Goal: Transaction & Acquisition: Purchase product/service

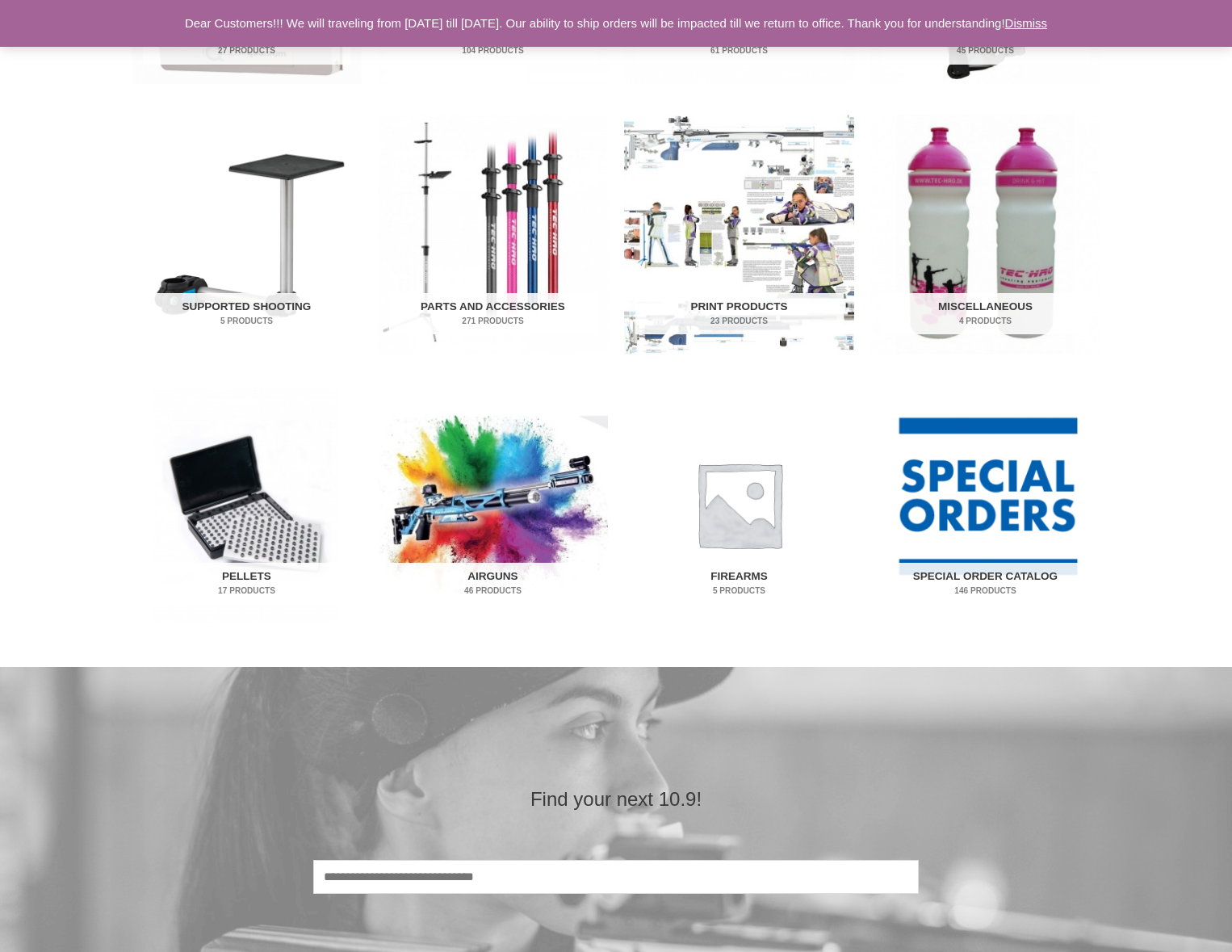
scroll to position [791, 0]
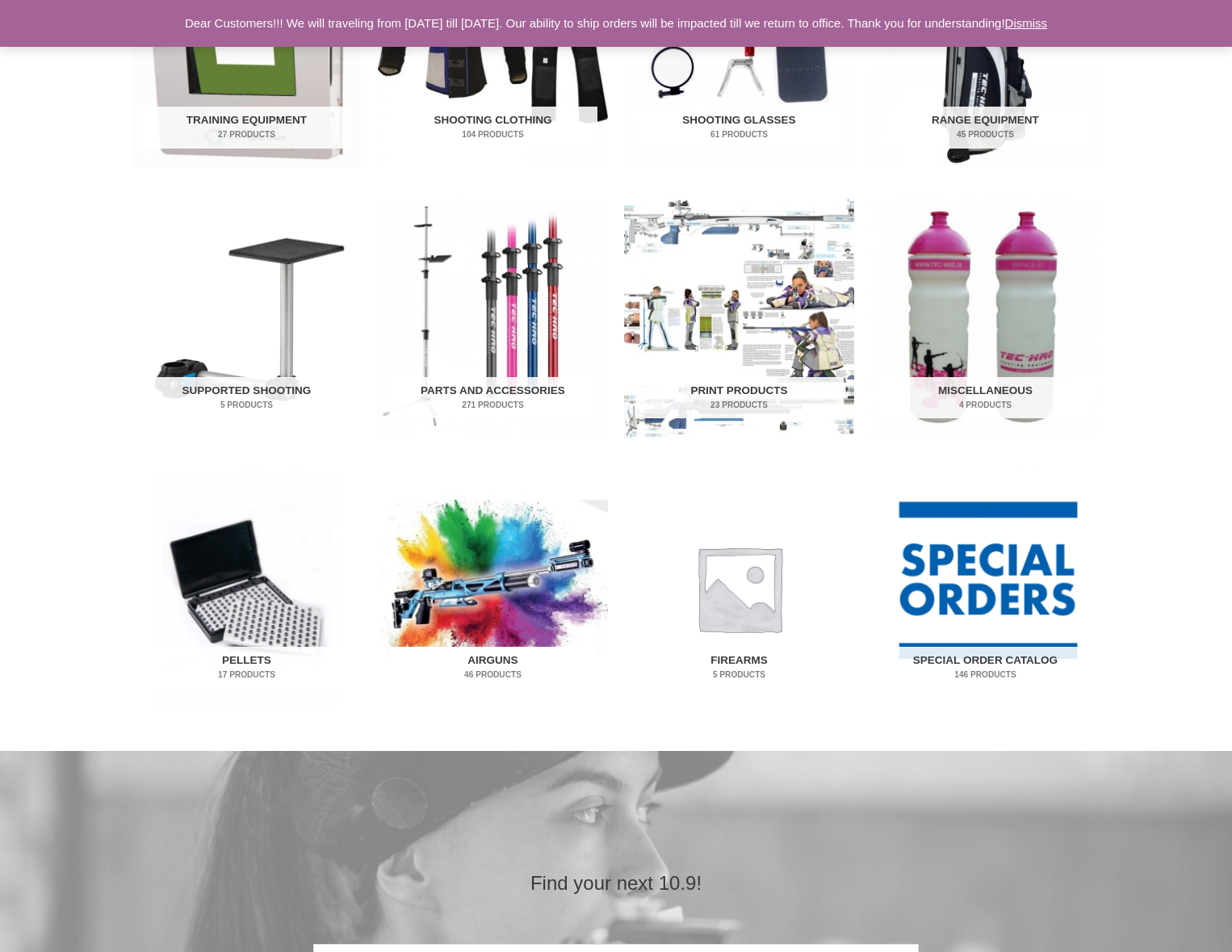
click at [514, 563] on img "Visit product category Airguns" at bounding box center [493, 588] width 230 height 240
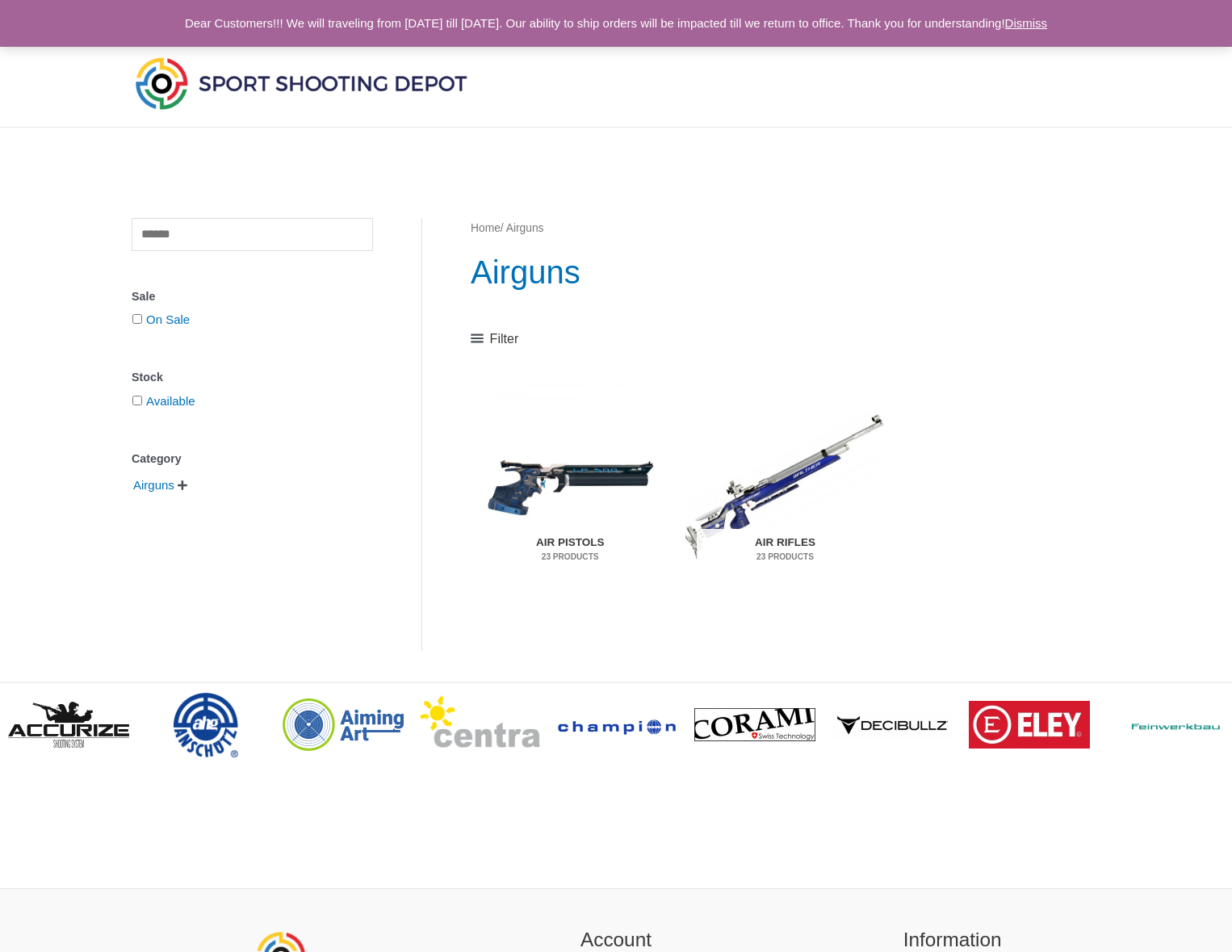
scroll to position [1, 0]
click at [639, 478] on img "Visit product category Air Pistols" at bounding box center [570, 485] width 199 height 208
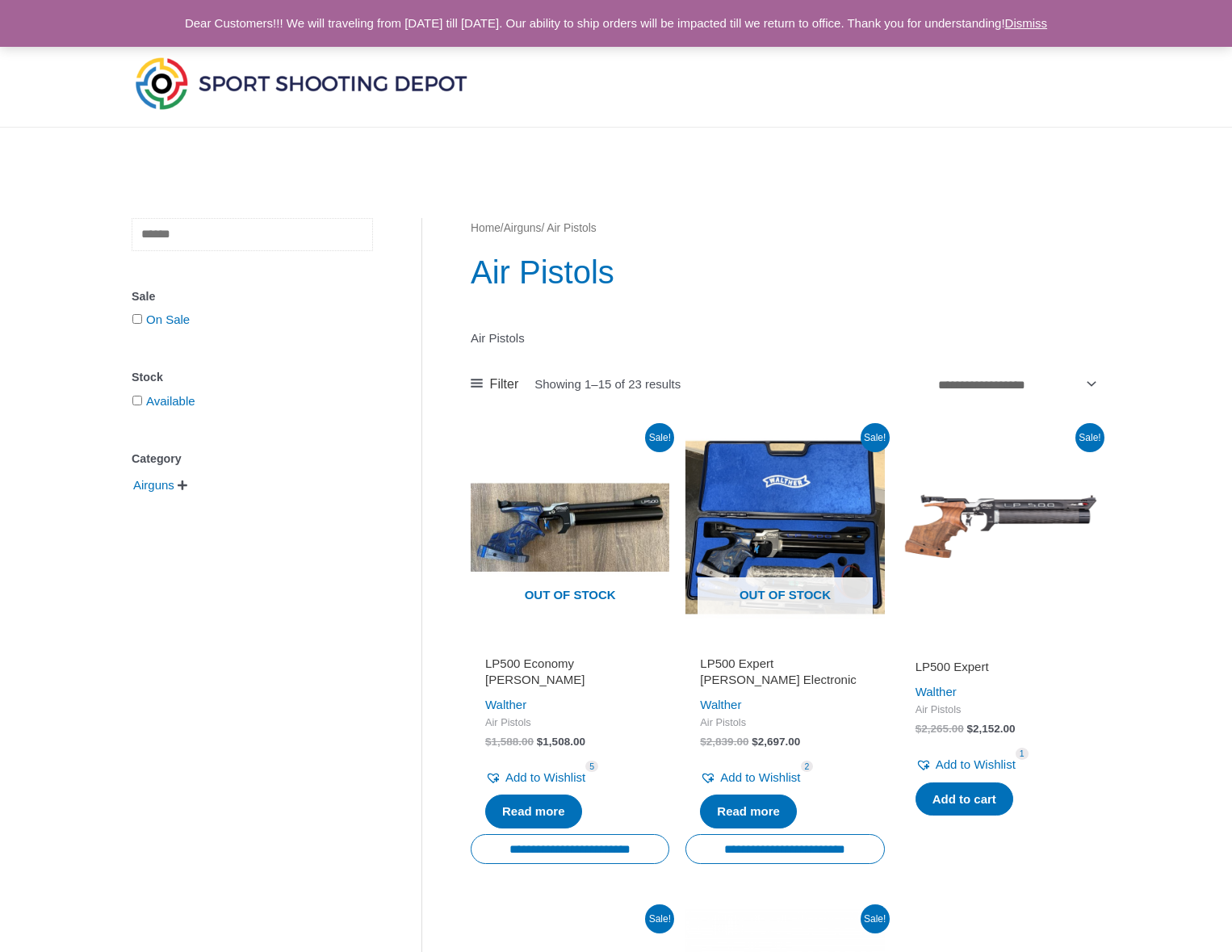
click at [256, 218] on input "text" at bounding box center [253, 235] width 242 height 33
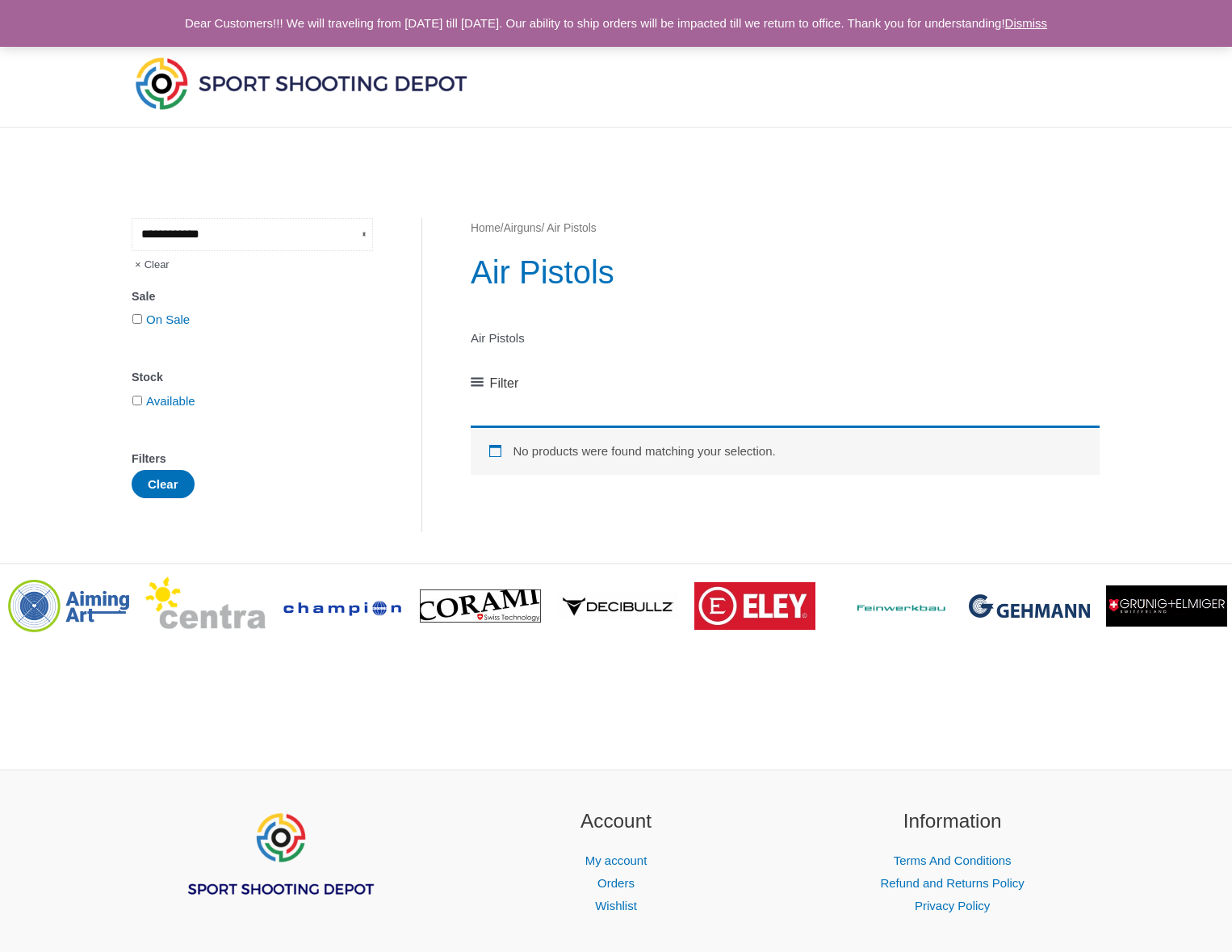
type input "**********"
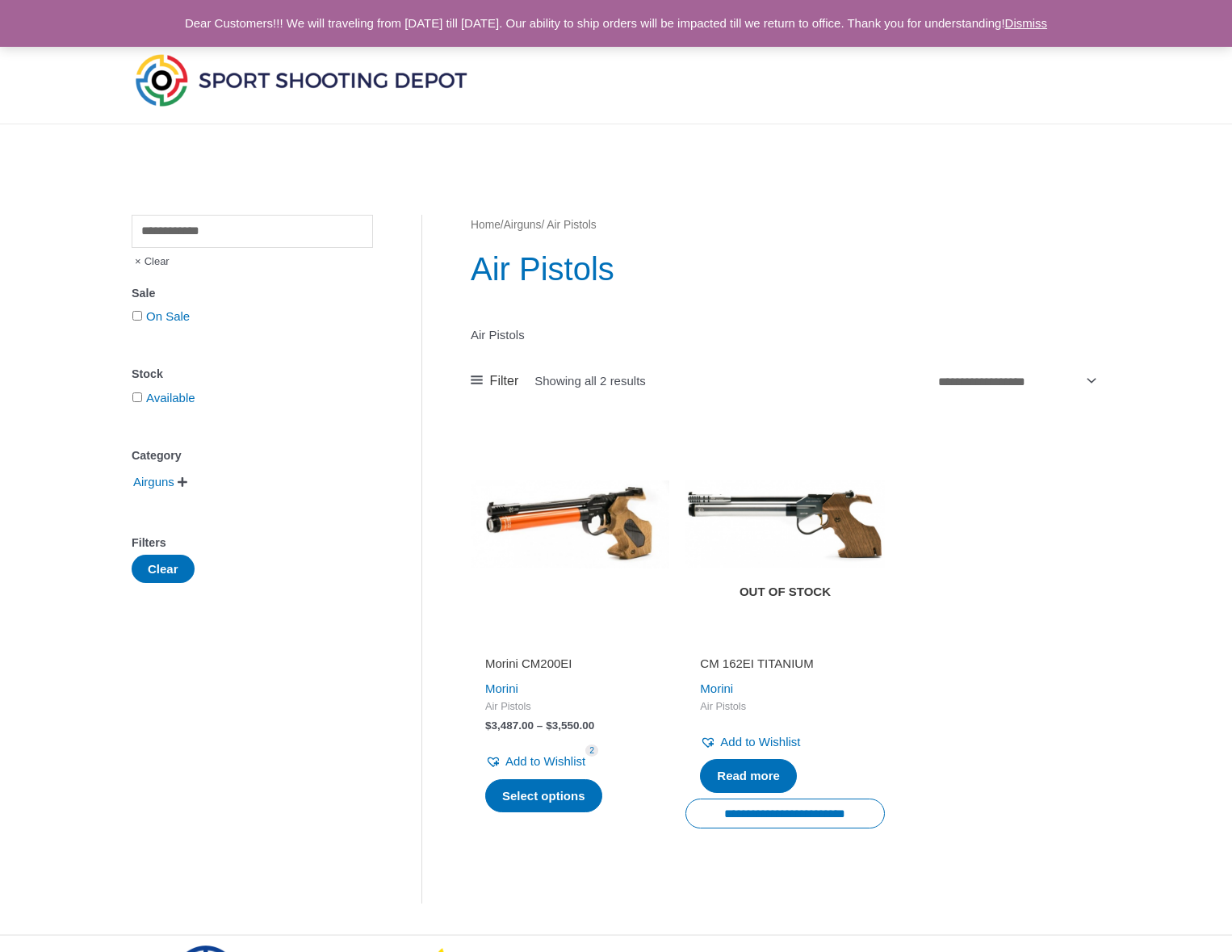
scroll to position [5, 0]
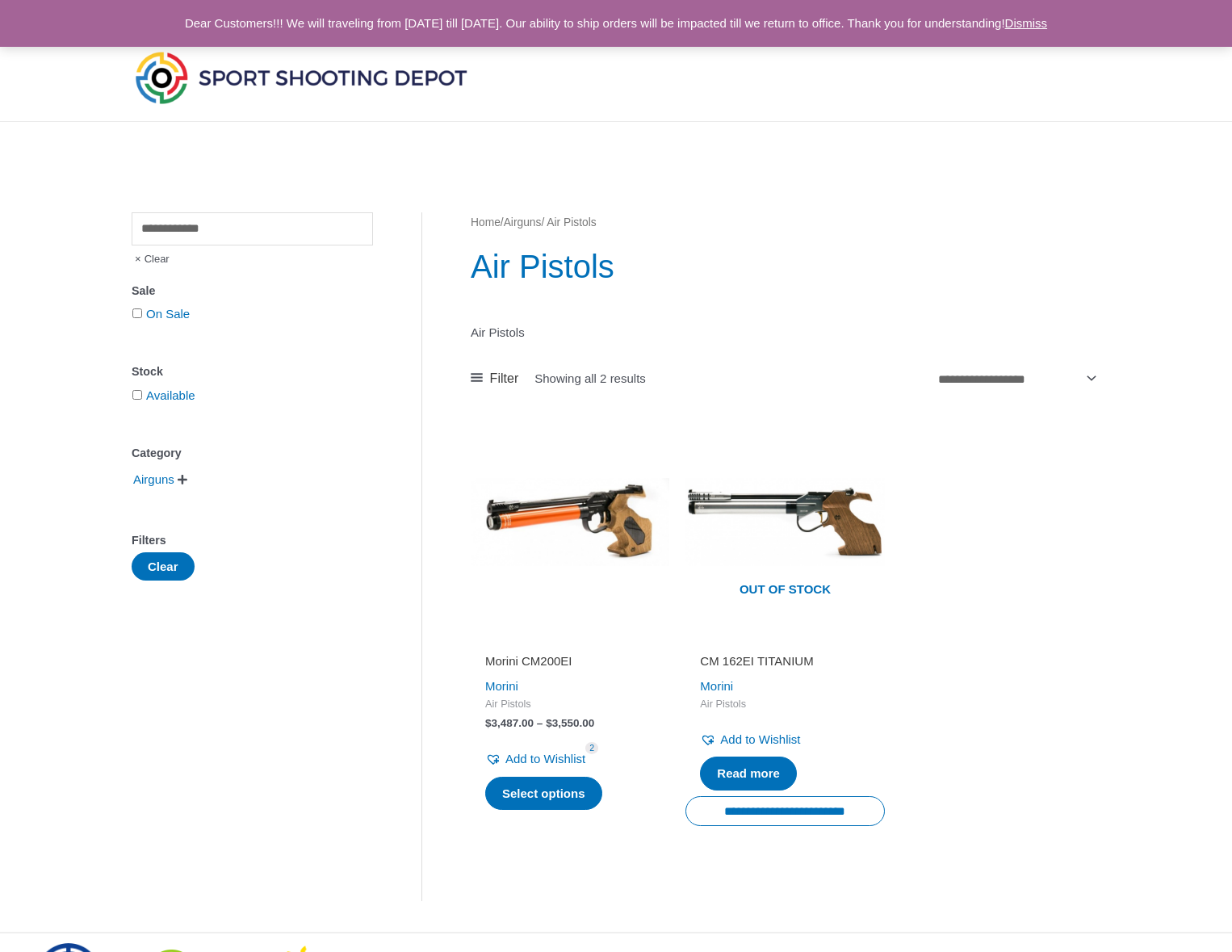
click at [314, 78] on img at bounding box center [301, 78] width 339 height 60
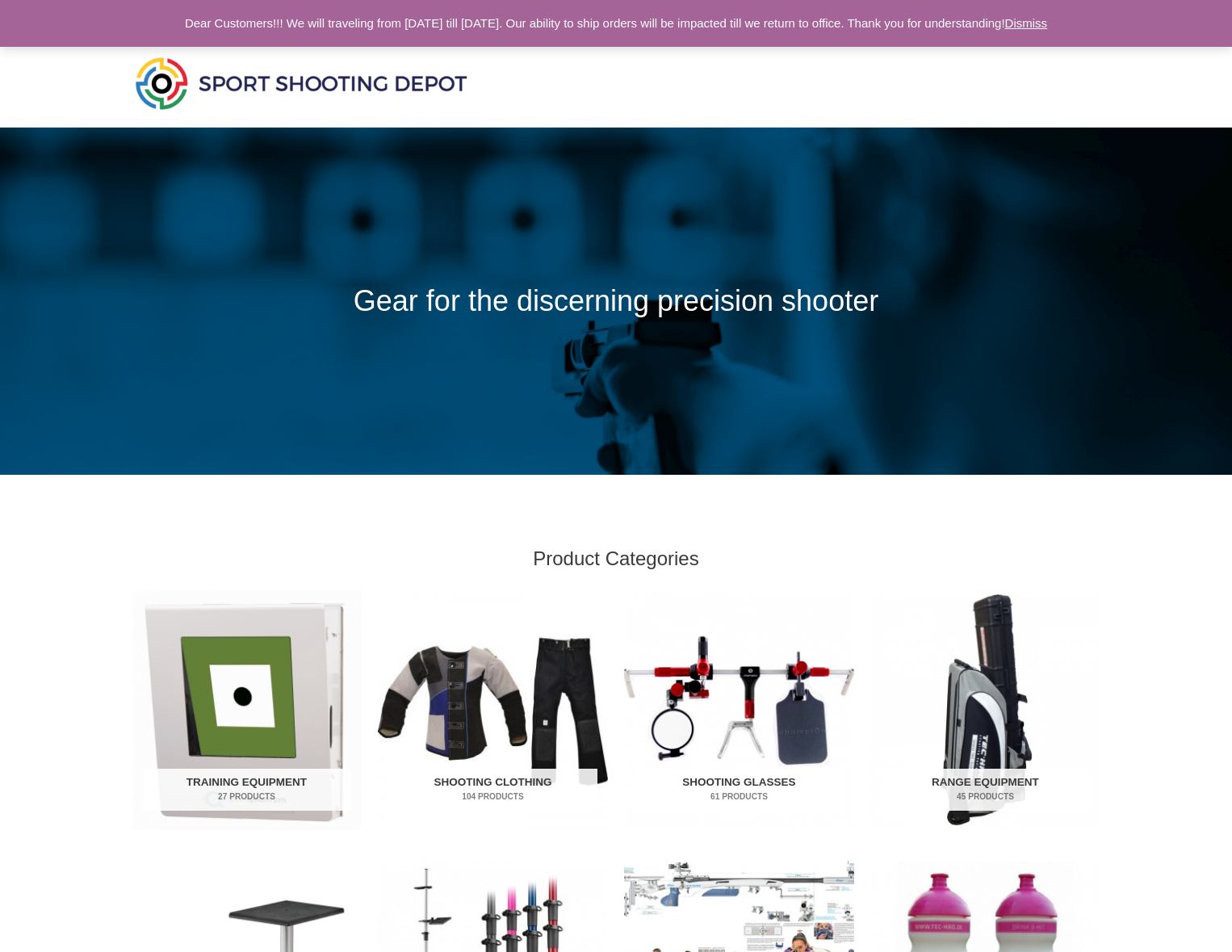
click at [1048, 25] on link "Dismiss" at bounding box center [1026, 23] width 42 height 14
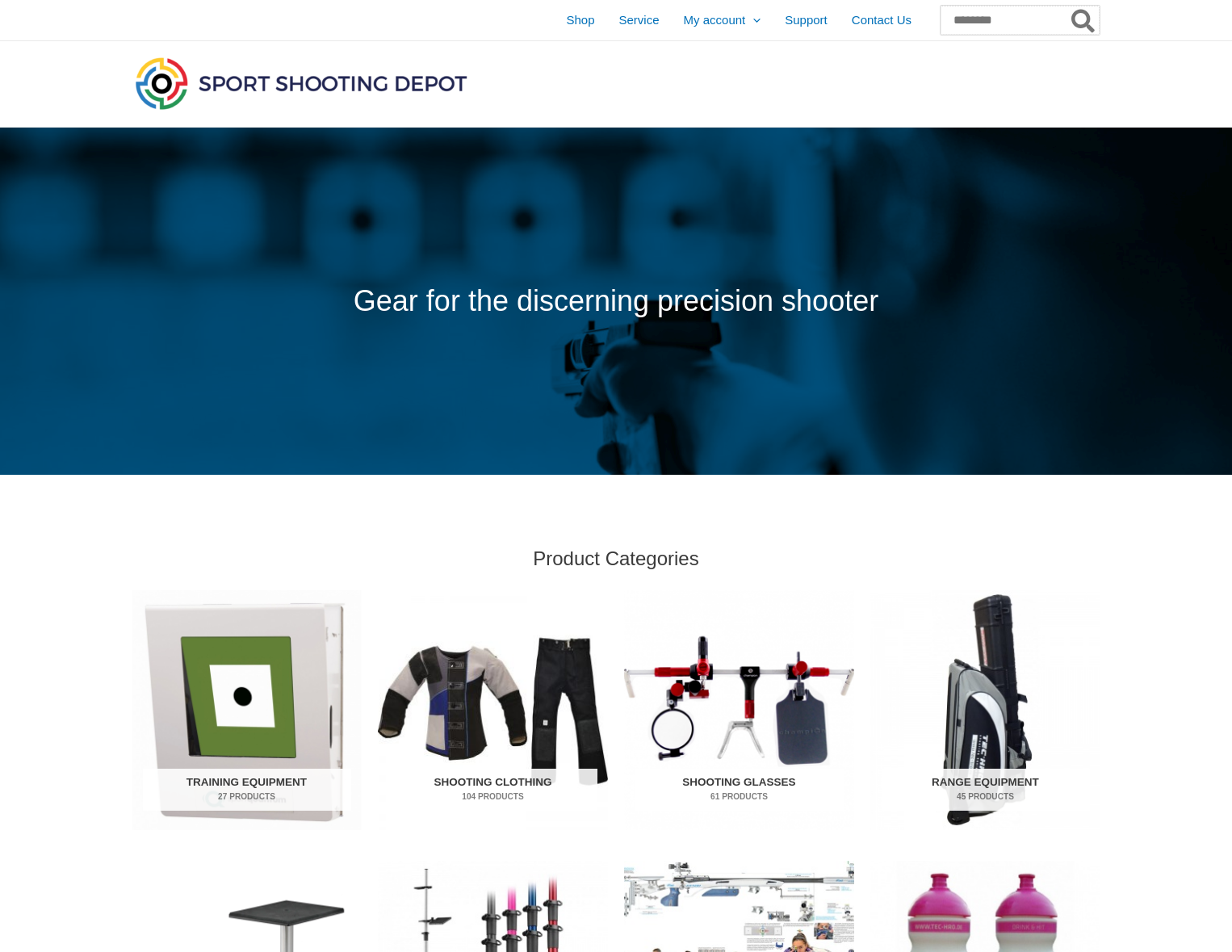
click at [969, 14] on input "Search for:" at bounding box center [1020, 20] width 159 height 29
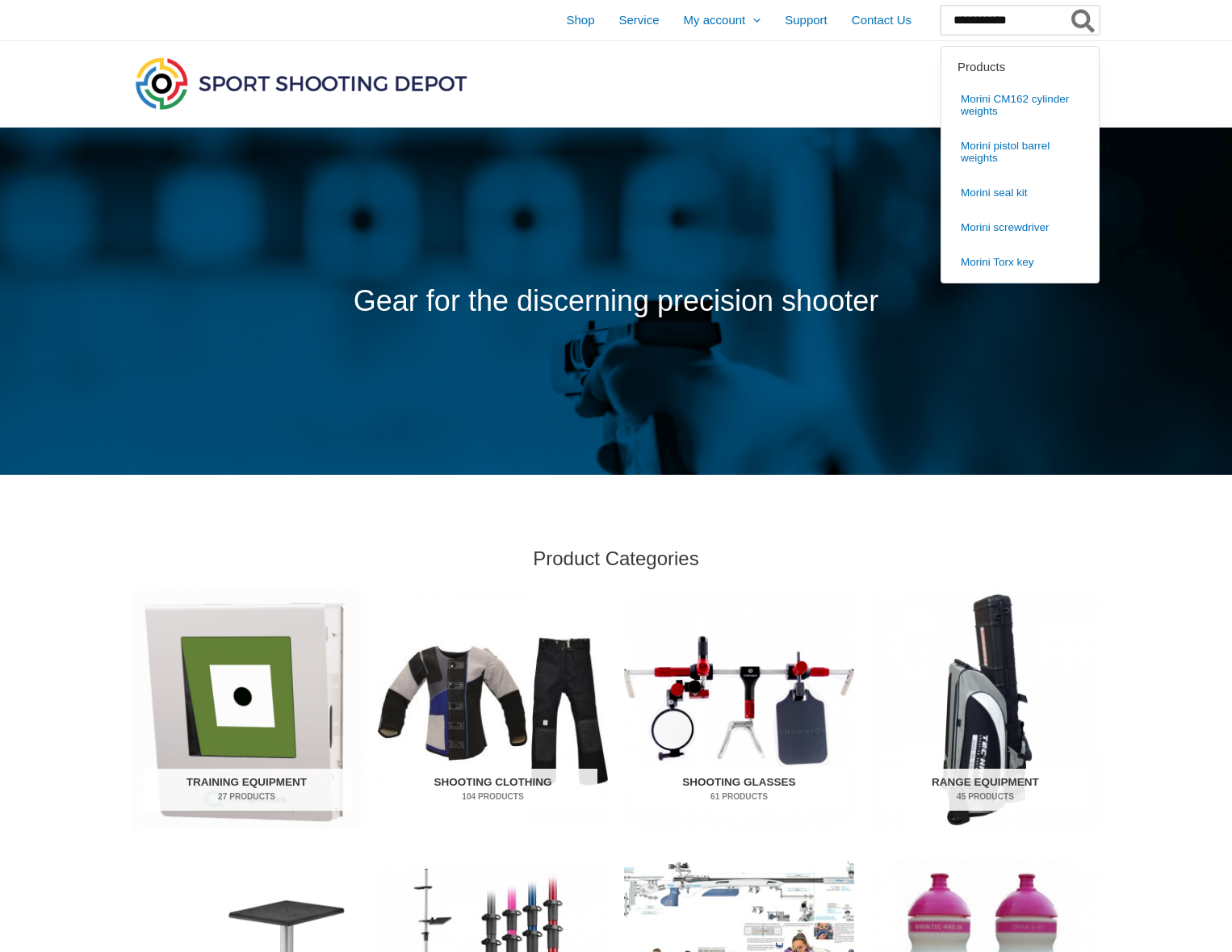
type input "**********"
click at [1084, 20] on button "Search" at bounding box center [1084, 20] width 32 height 29
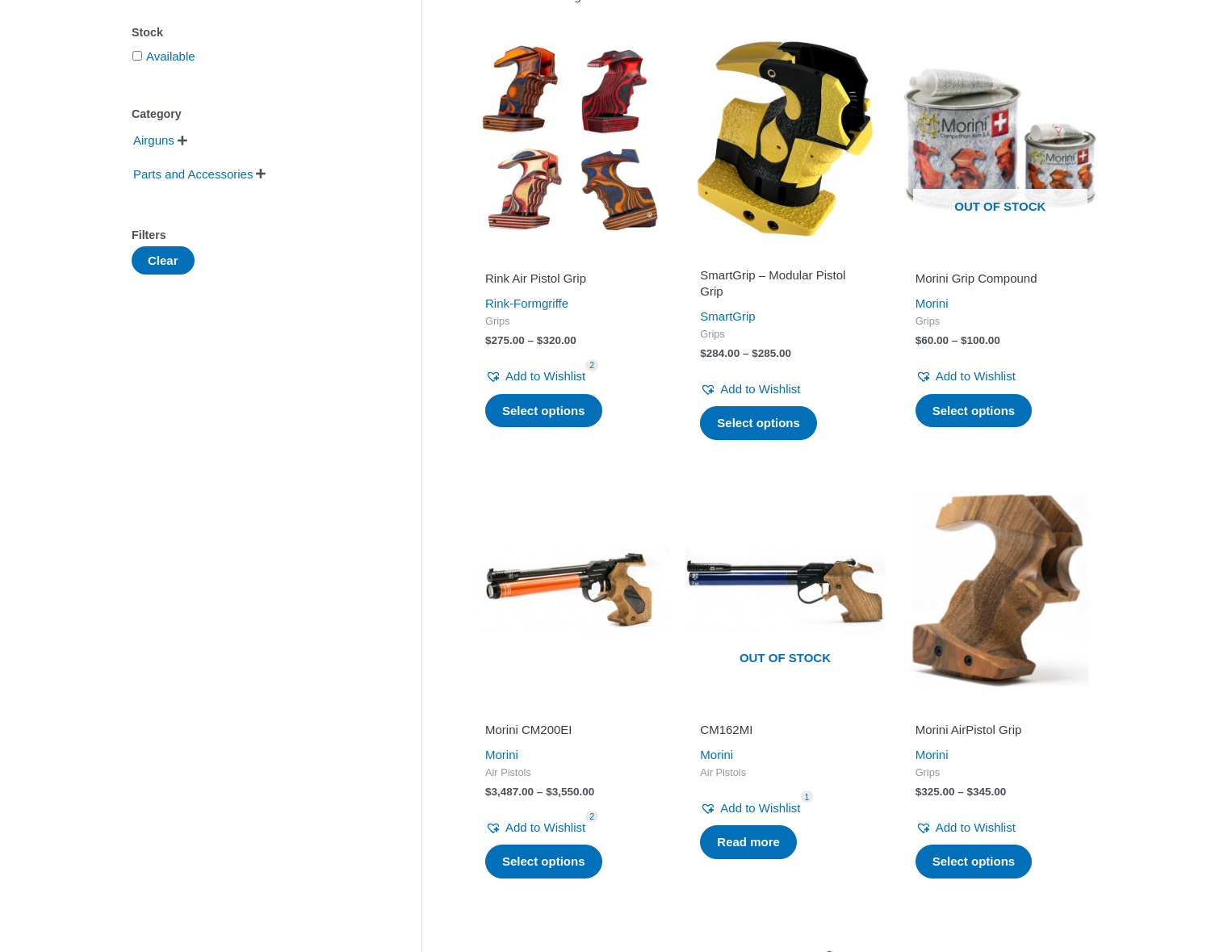
scroll to position [331, 0]
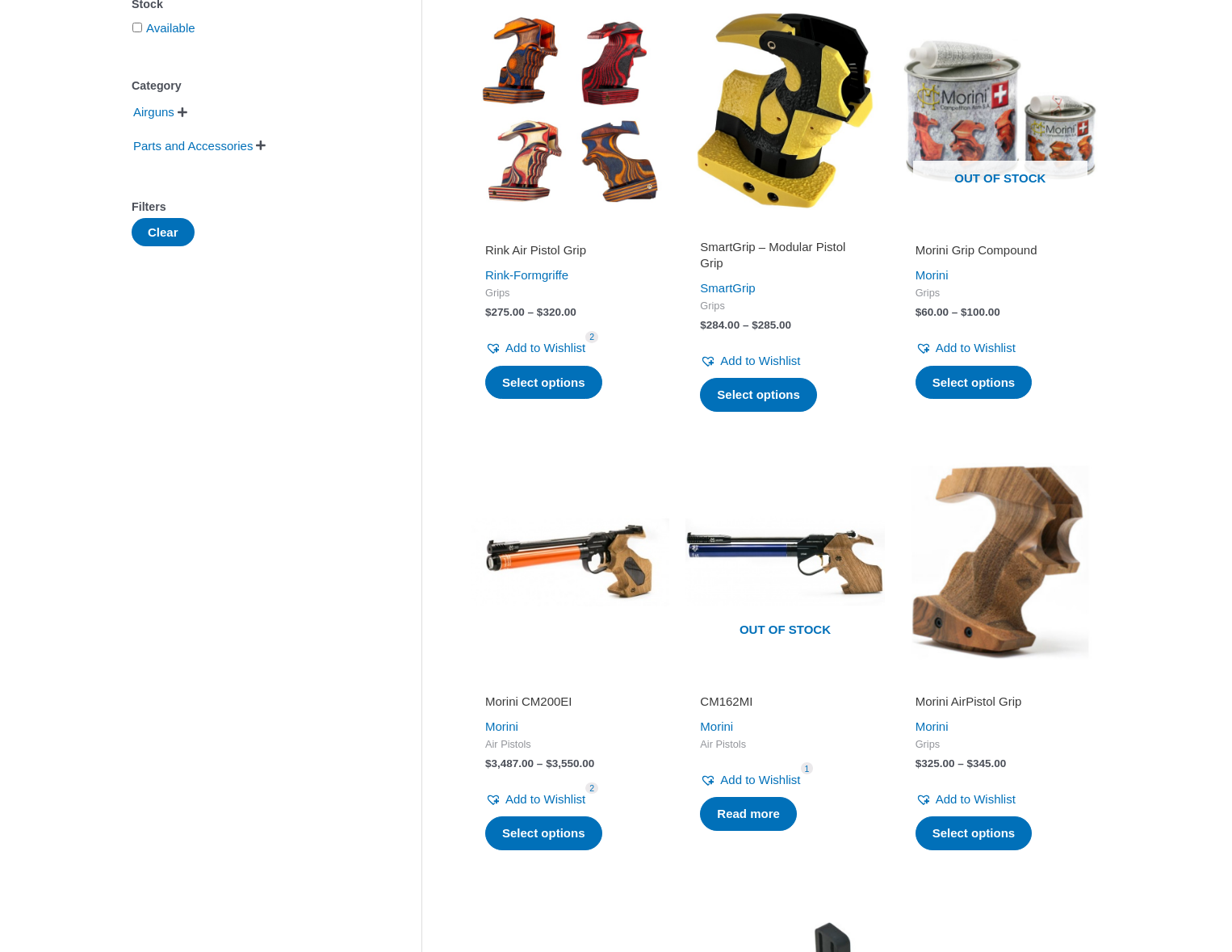
click at [1033, 555] on img at bounding box center [1001, 562] width 199 height 199
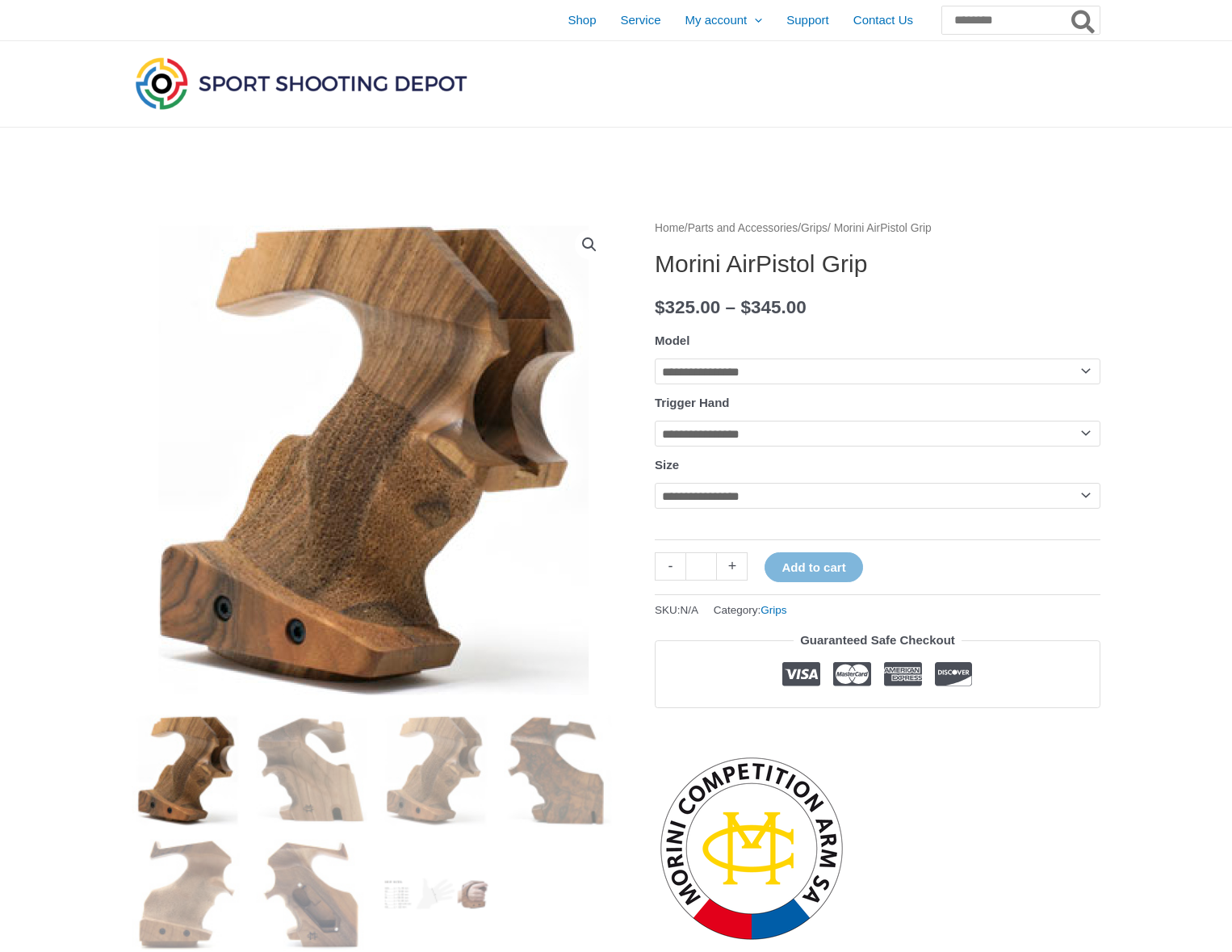
select select "*****"
select select "*"
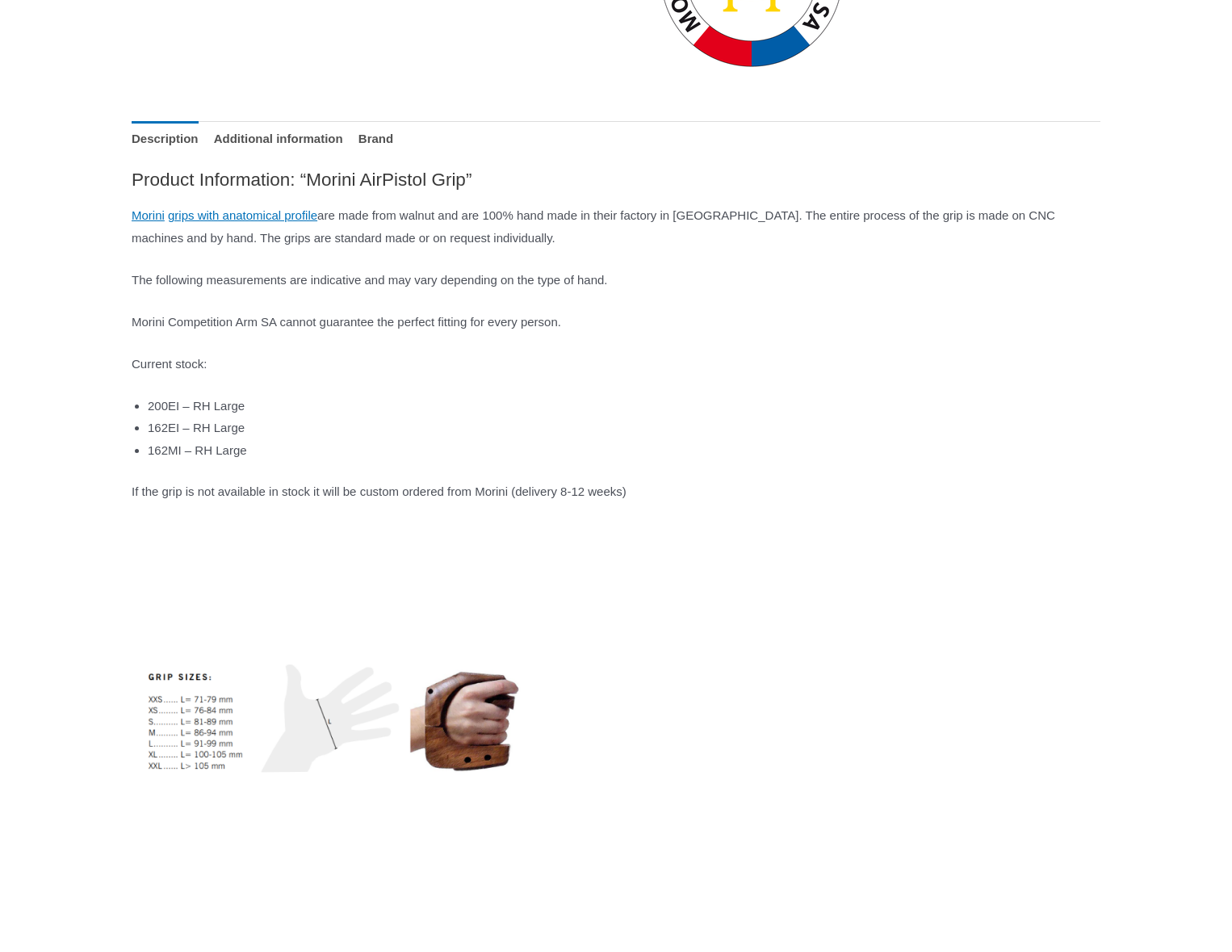
scroll to position [979, 0]
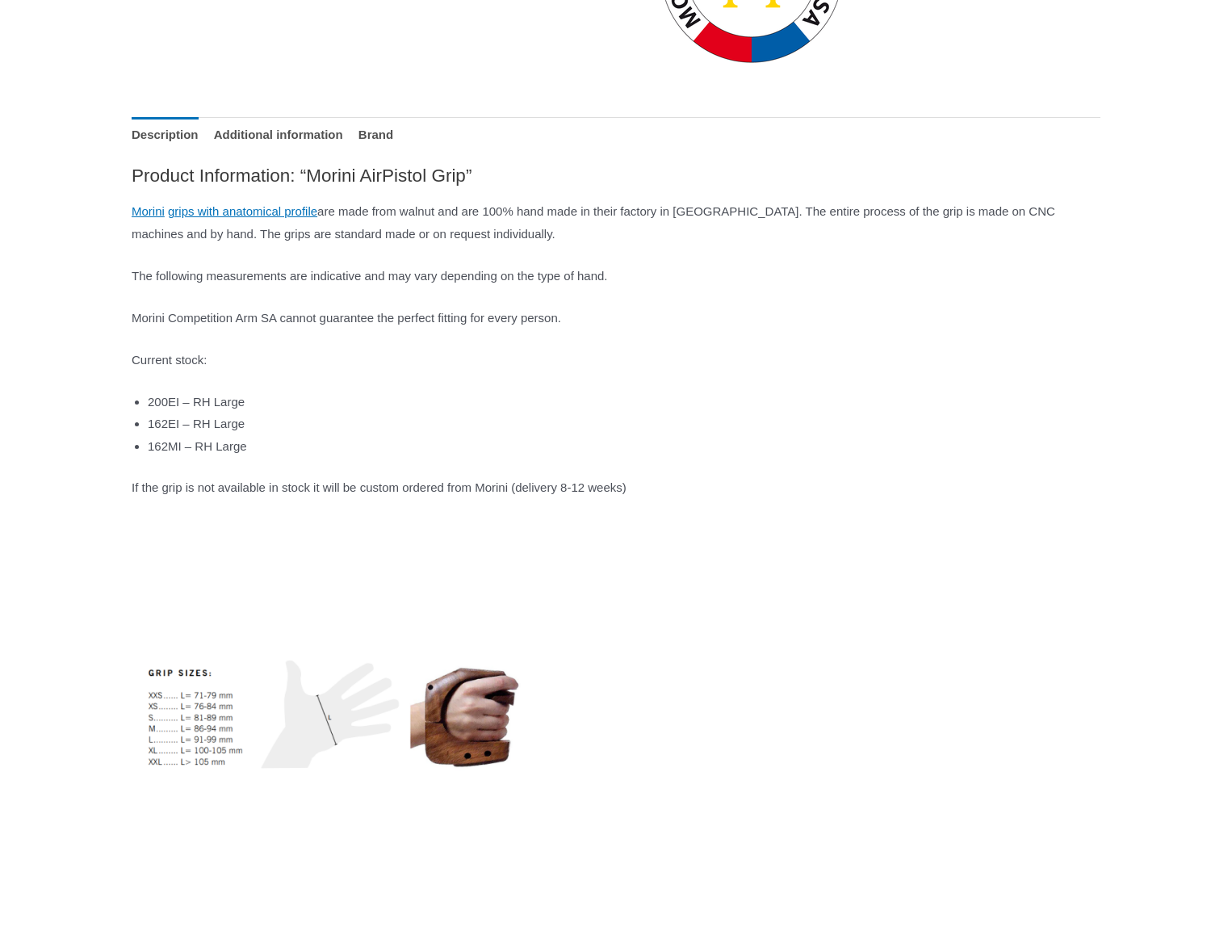
click at [468, 720] on img at bounding box center [332, 718] width 401 height 401
click at [344, 708] on img at bounding box center [332, 718] width 401 height 401
